Goal: Navigation & Orientation: Find specific page/section

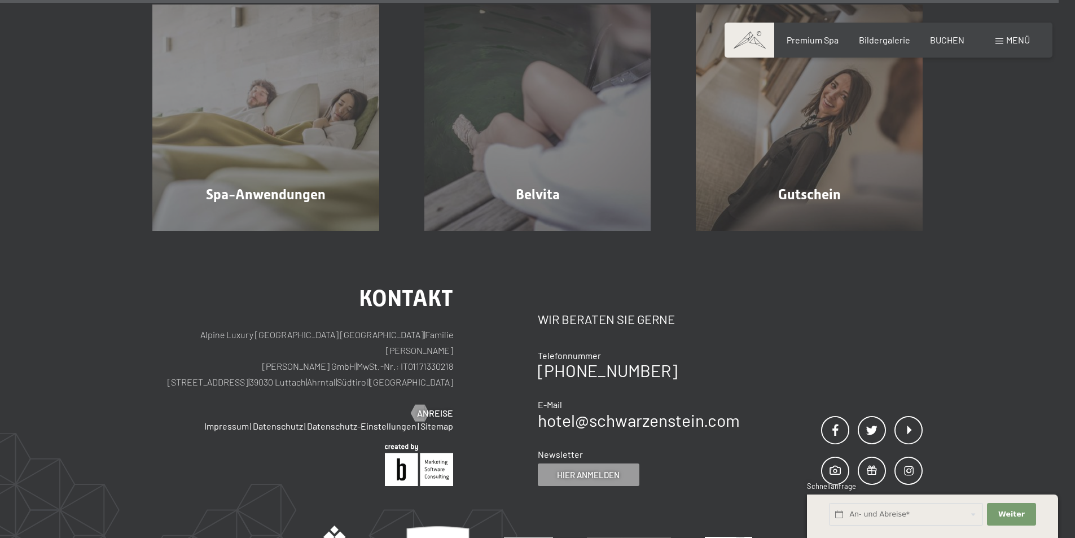
scroll to position [7394, 0]
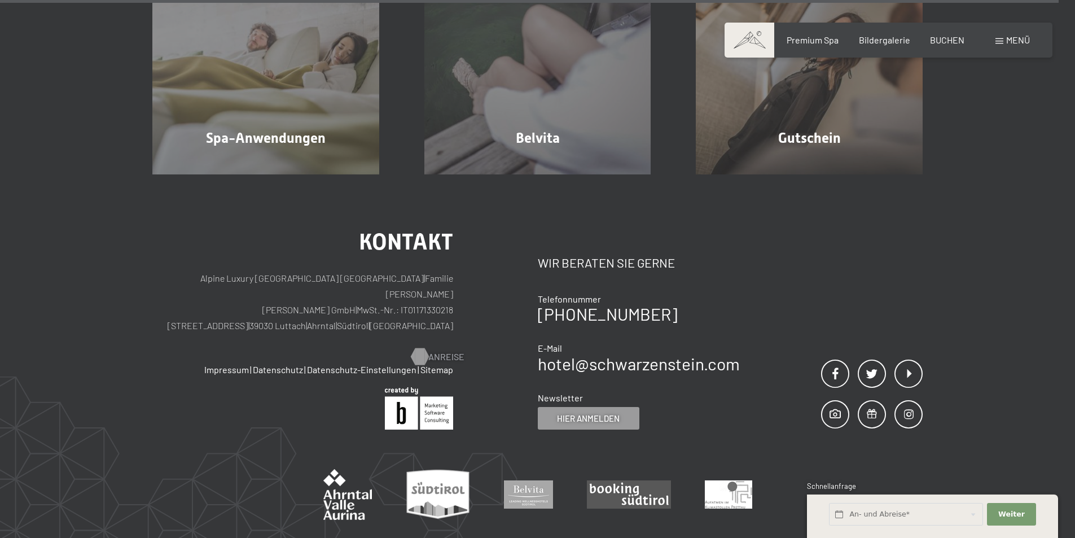
click at [429, 351] on span "Anreise" at bounding box center [446, 357] width 36 height 12
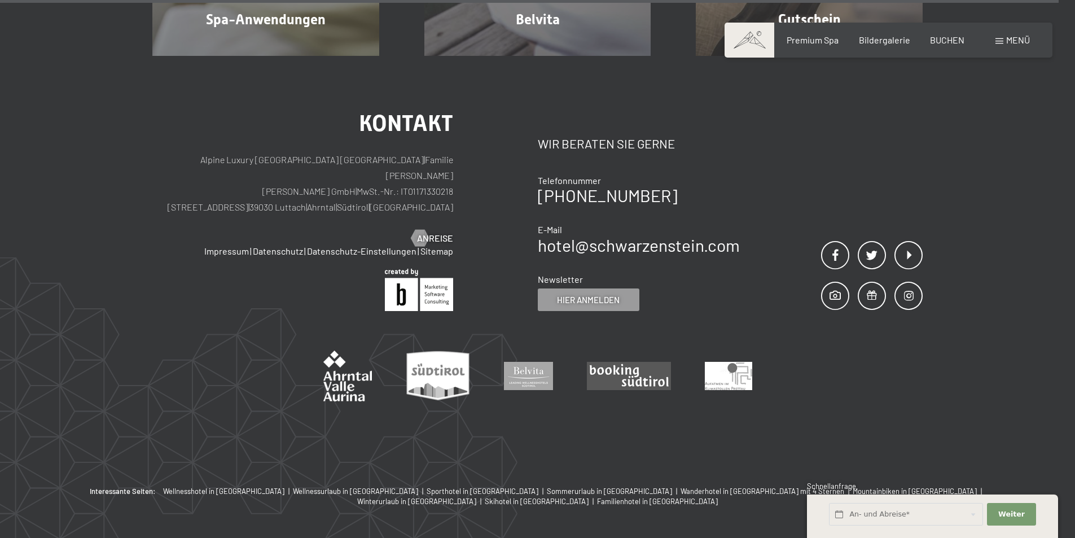
scroll to position [7395, 0]
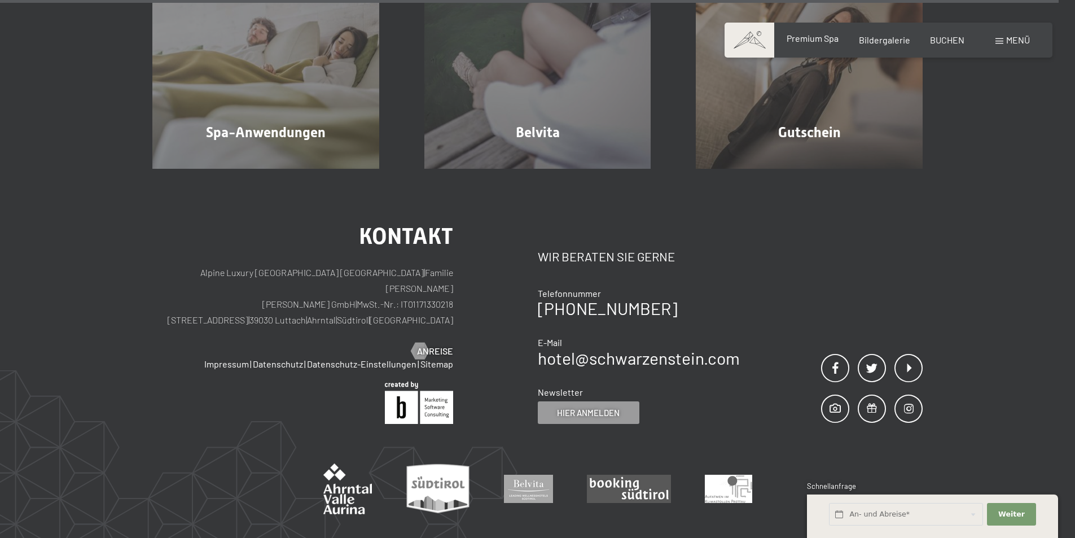
click at [807, 38] on span "Premium Spa" at bounding box center [813, 38] width 52 height 11
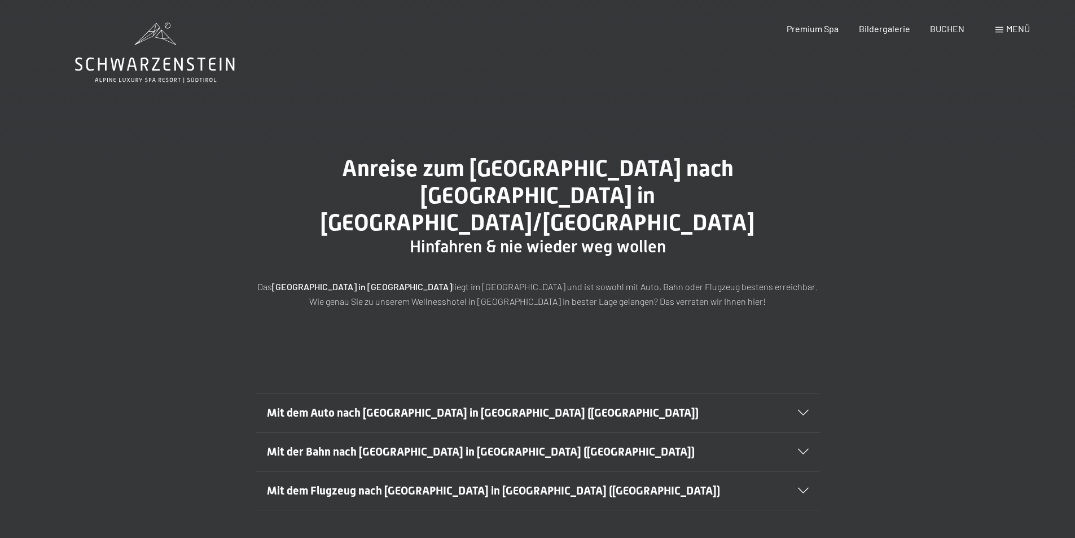
click at [476, 406] on span "Mit dem Auto nach Luttach in Südtirol (Italien)" at bounding box center [483, 413] width 432 height 14
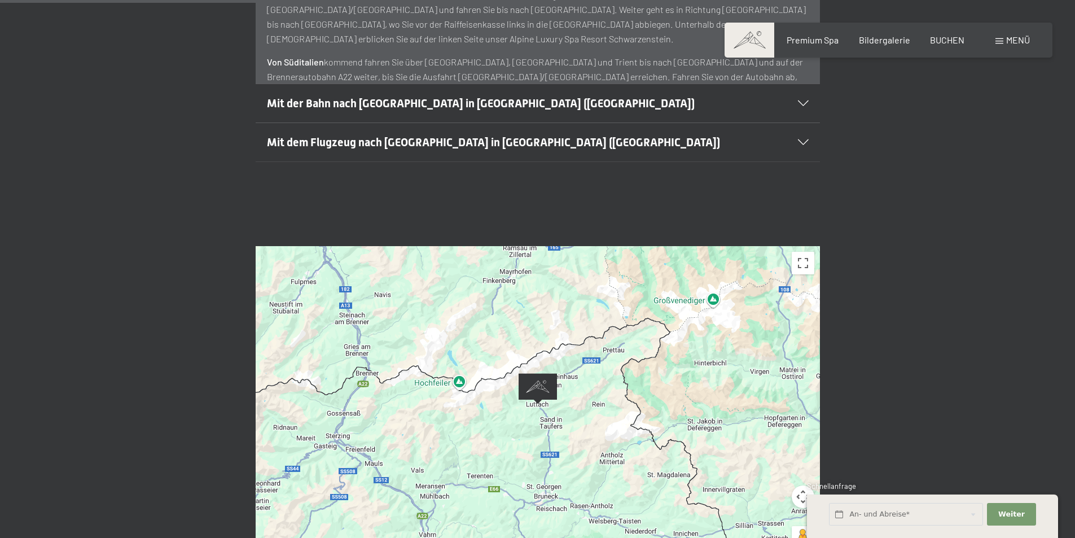
scroll to position [677, 0]
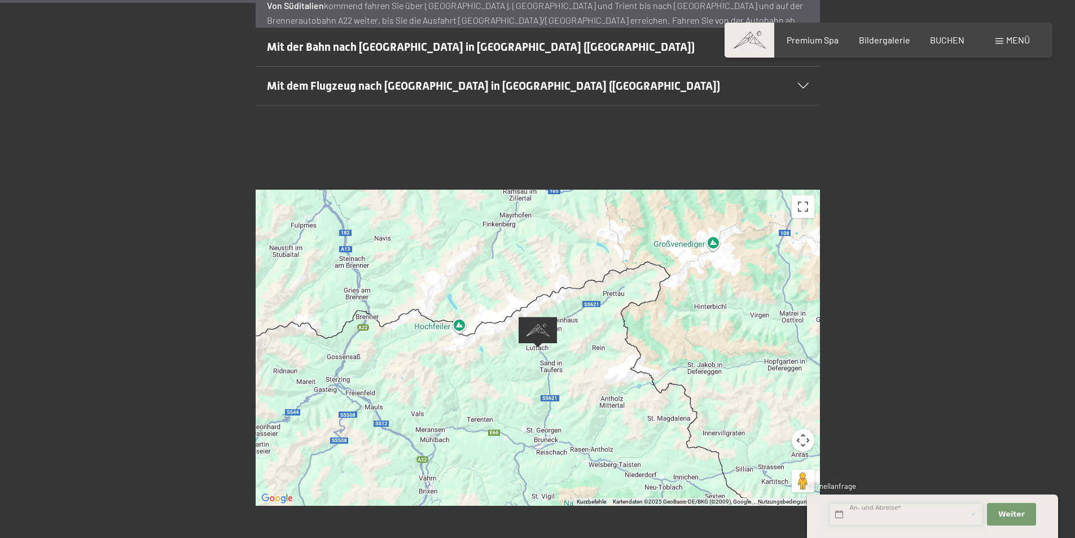
click at [908, 514] on input "text" at bounding box center [906, 514] width 154 height 23
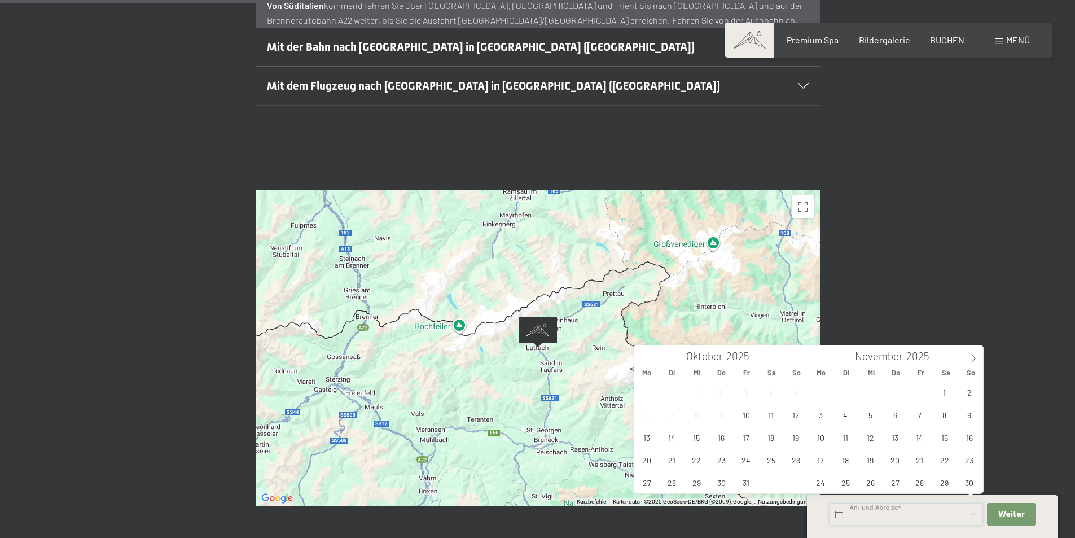
click at [908, 514] on input "text" at bounding box center [906, 514] width 154 height 23
click at [1028, 376] on div "Wenn du die Karte mit Touch-Gesten bewegen möchtest, musst du sie doppelt antip…" at bounding box center [537, 347] width 1075 height 401
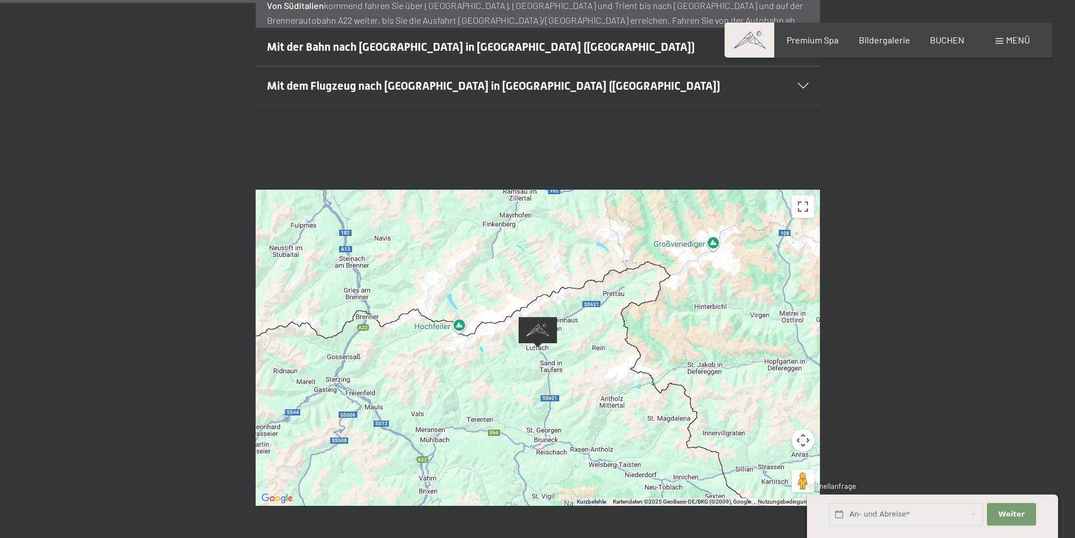
click at [540, 312] on img "Alpine Luxury SPA Resort SCHWARZENSTEIN" at bounding box center [537, 332] width 47 height 40
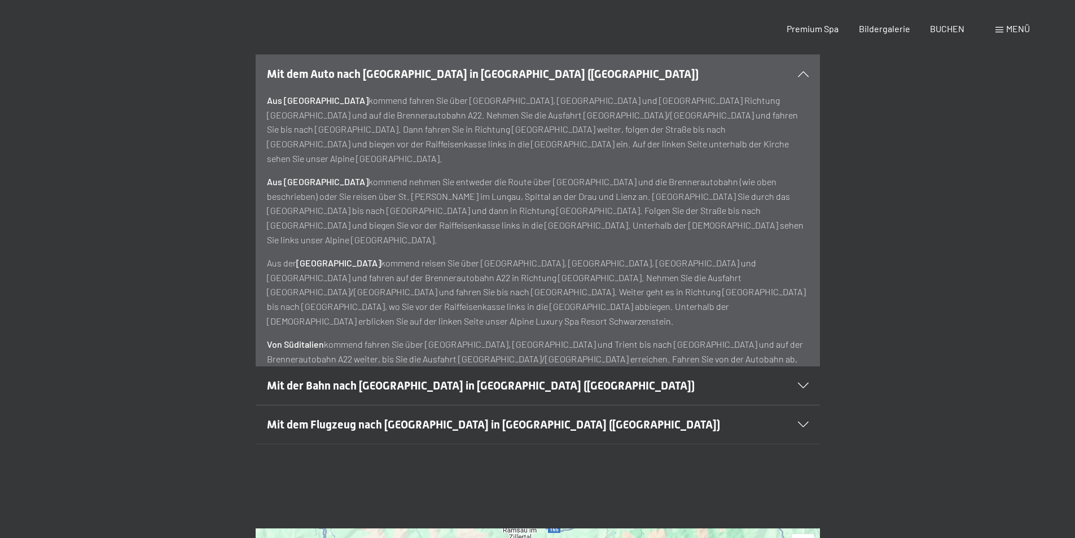
scroll to position [0, 0]
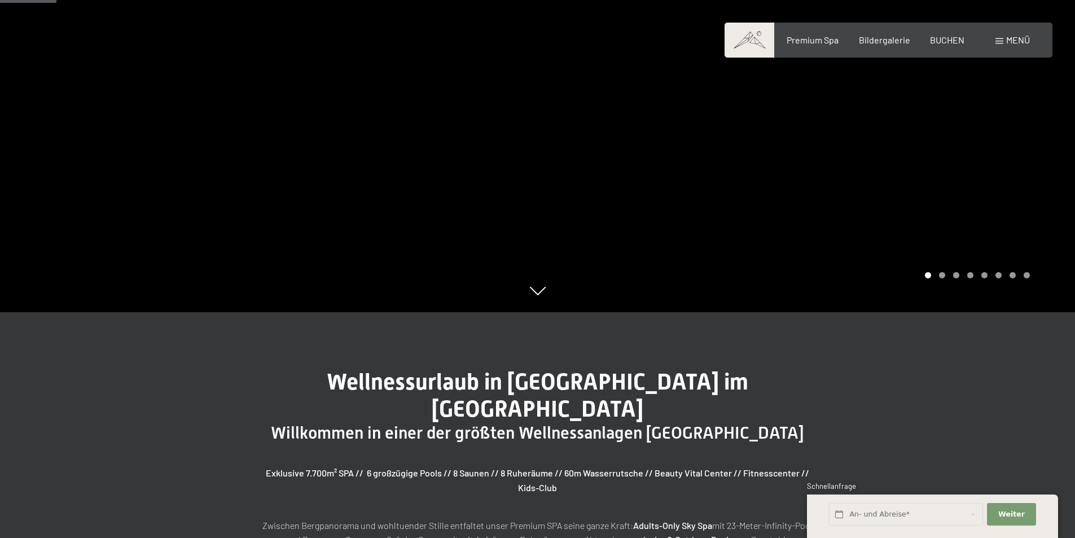
scroll to position [452, 0]
